Goal: Task Accomplishment & Management: Manage account settings

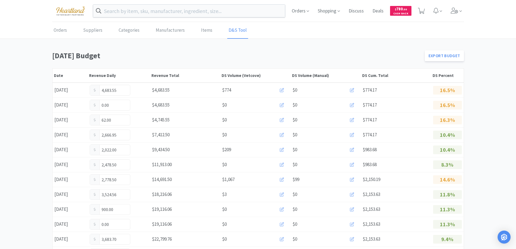
scroll to position [135, 0]
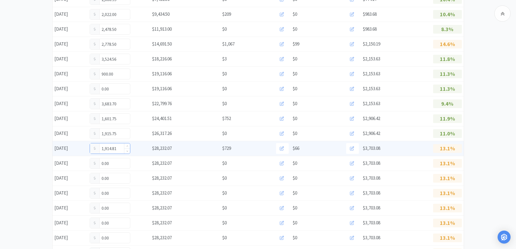
click at [121, 148] on input "1,914.81" at bounding box center [110, 148] width 40 height 10
type input "1"
type input "2,196.41"
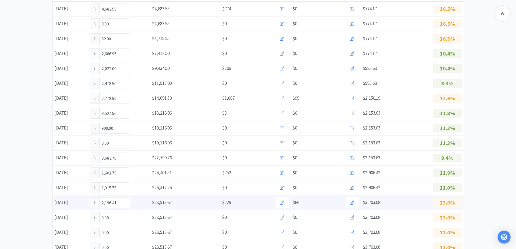
scroll to position [217, 0]
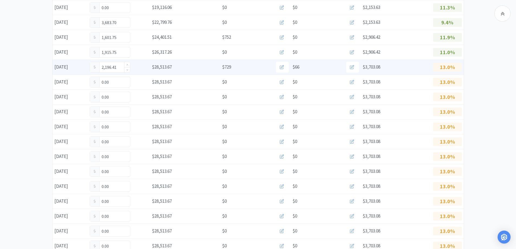
click at [118, 68] on input "2,196.41" at bounding box center [110, 67] width 40 height 10
type input "2"
type input "2,356.41"
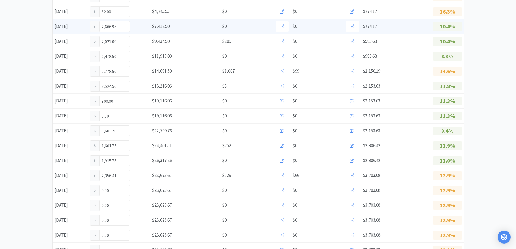
scroll to position [0, 0]
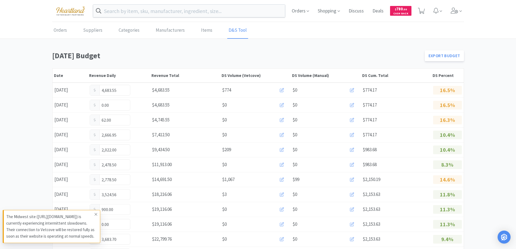
click at [95, 212] on icon at bounding box center [95, 214] width 3 height 4
